Goal: Entertainment & Leisure: Consume media (video, audio)

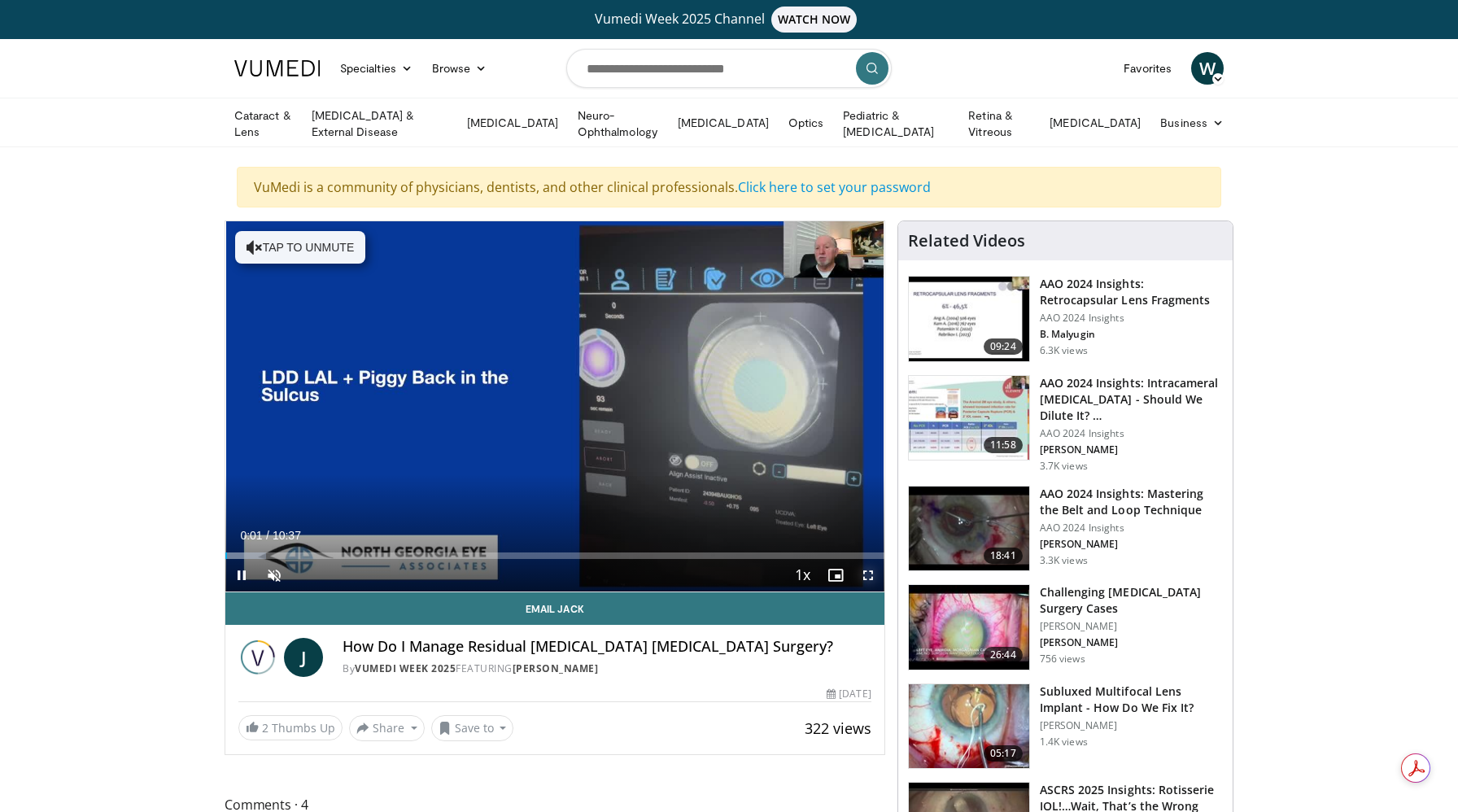
click at [865, 575] on span "Video Player" at bounding box center [868, 575] width 32 height 32
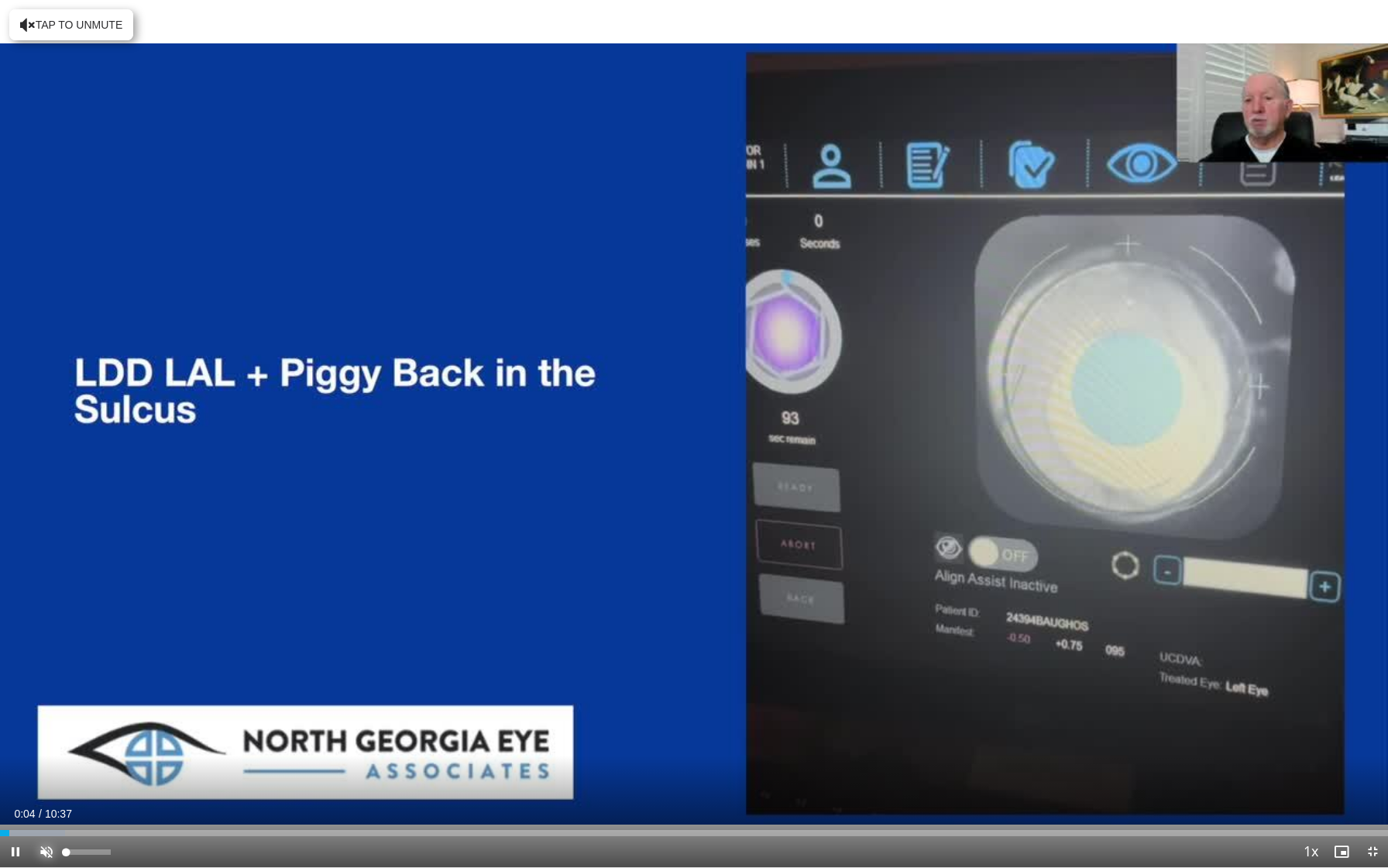
click at [47, 772] on span "Video Player" at bounding box center [46, 851] width 31 height 31
click at [12, 772] on span "Video Player" at bounding box center [15, 851] width 31 height 31
